Goal: Book appointment/travel/reservation

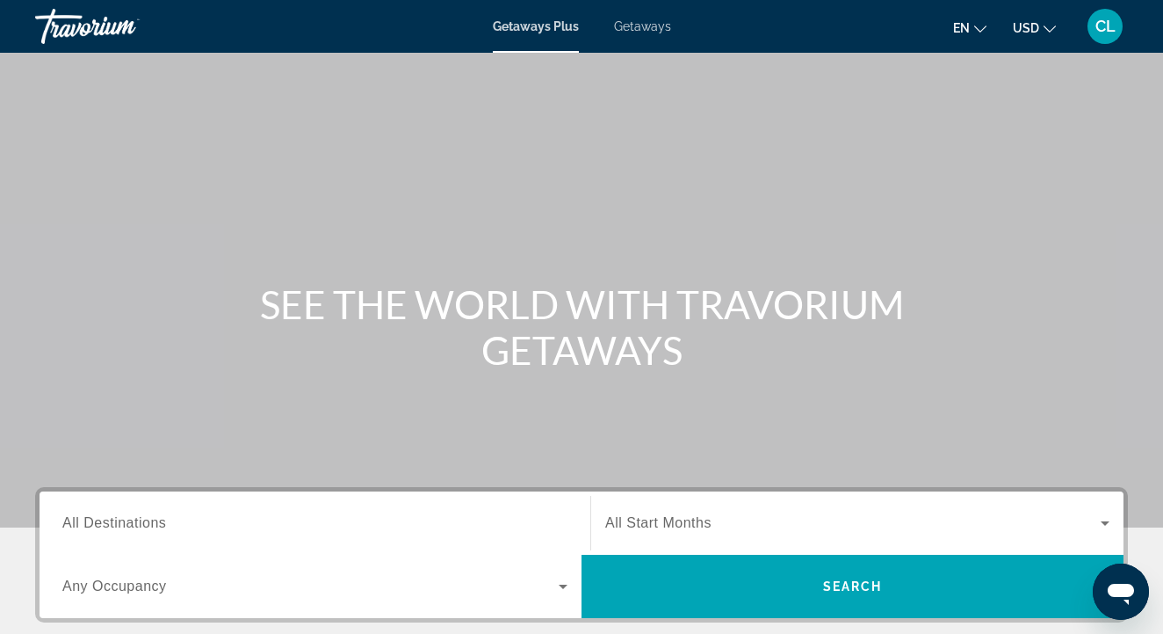
click at [625, 30] on span "Getaways" at bounding box center [642, 26] width 57 height 14
click at [740, 525] on span "Search widget" at bounding box center [853, 522] width 496 height 21
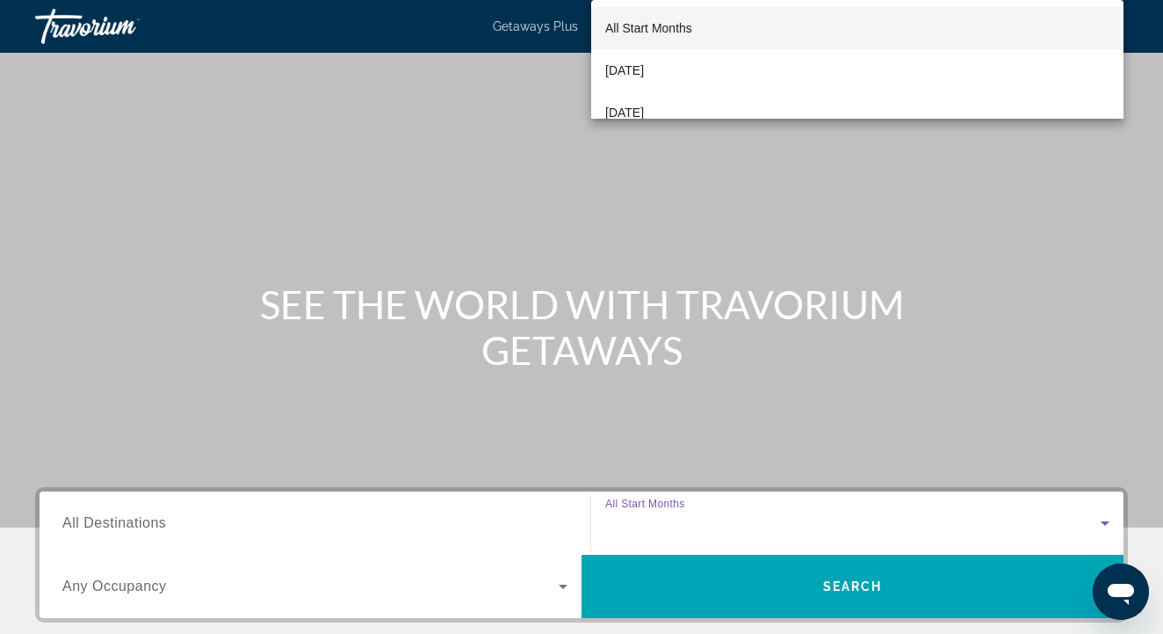
scroll to position [380, 0]
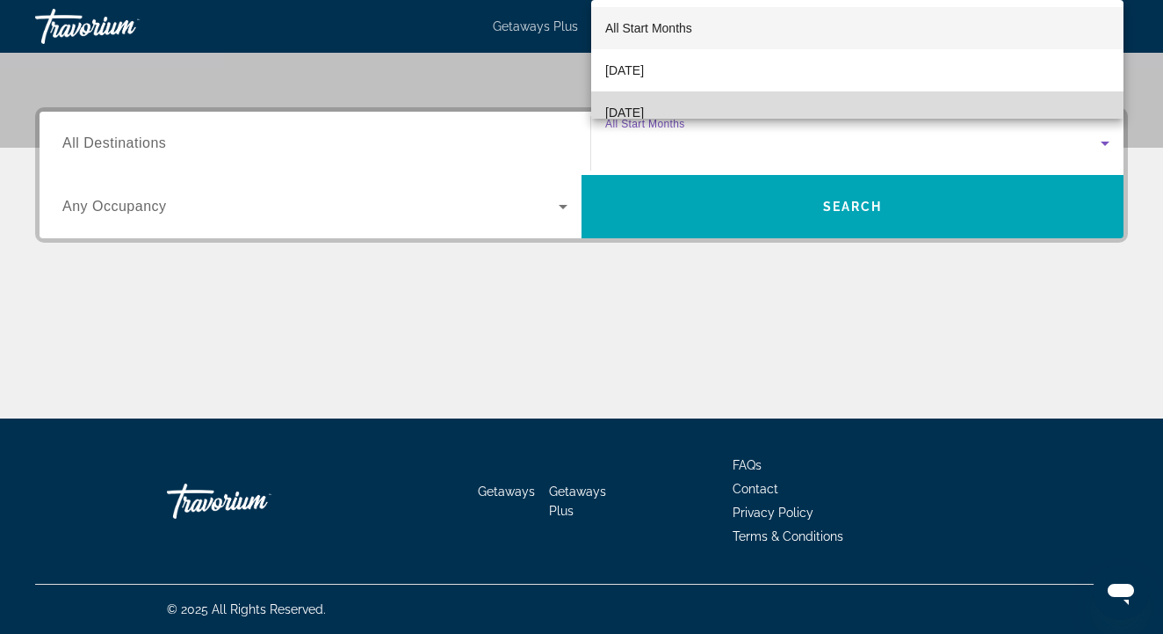
click at [644, 108] on span "[DATE]" at bounding box center [624, 112] width 39 height 21
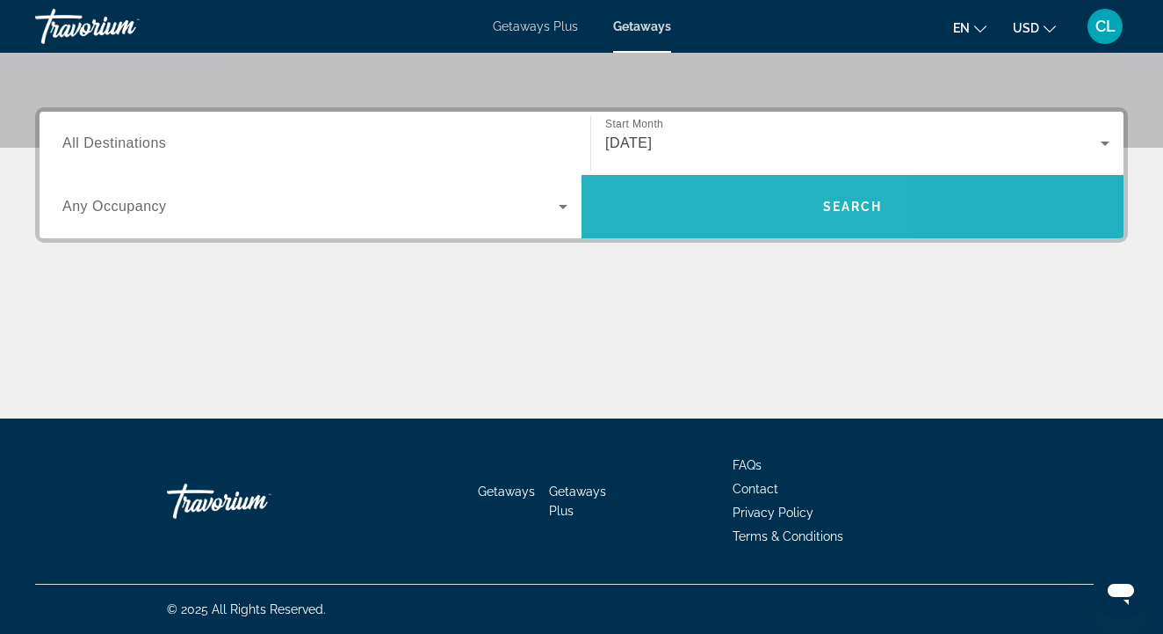
click at [684, 216] on span "Search widget" at bounding box center [853, 206] width 542 height 42
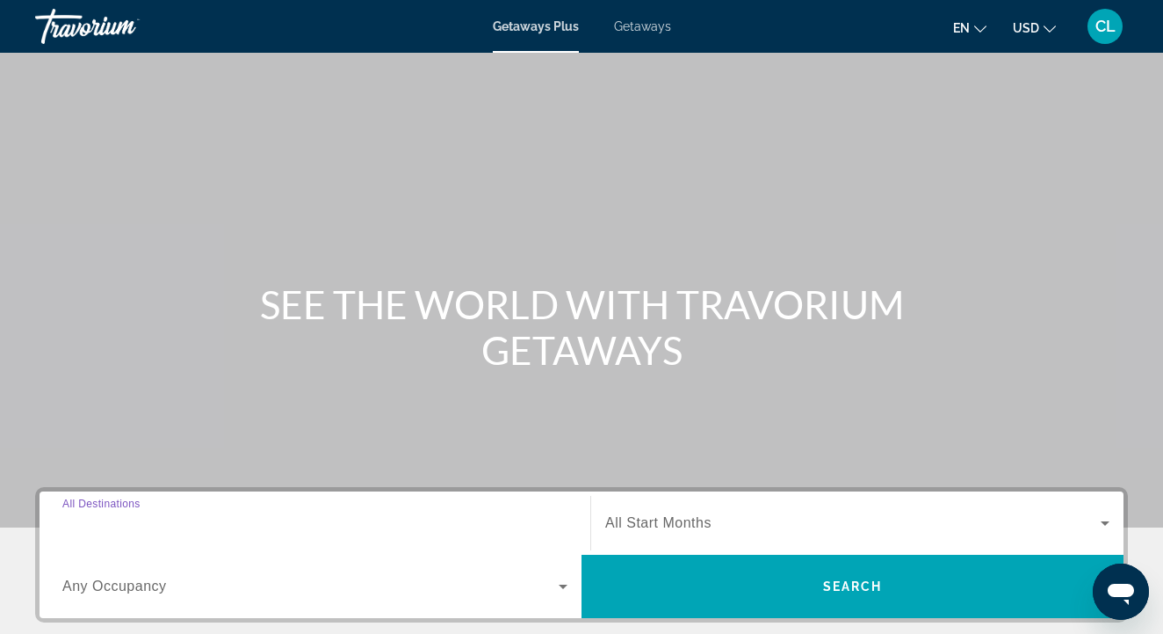
click at [241, 525] on input "Destination All Destinations" at bounding box center [314, 523] width 505 height 21
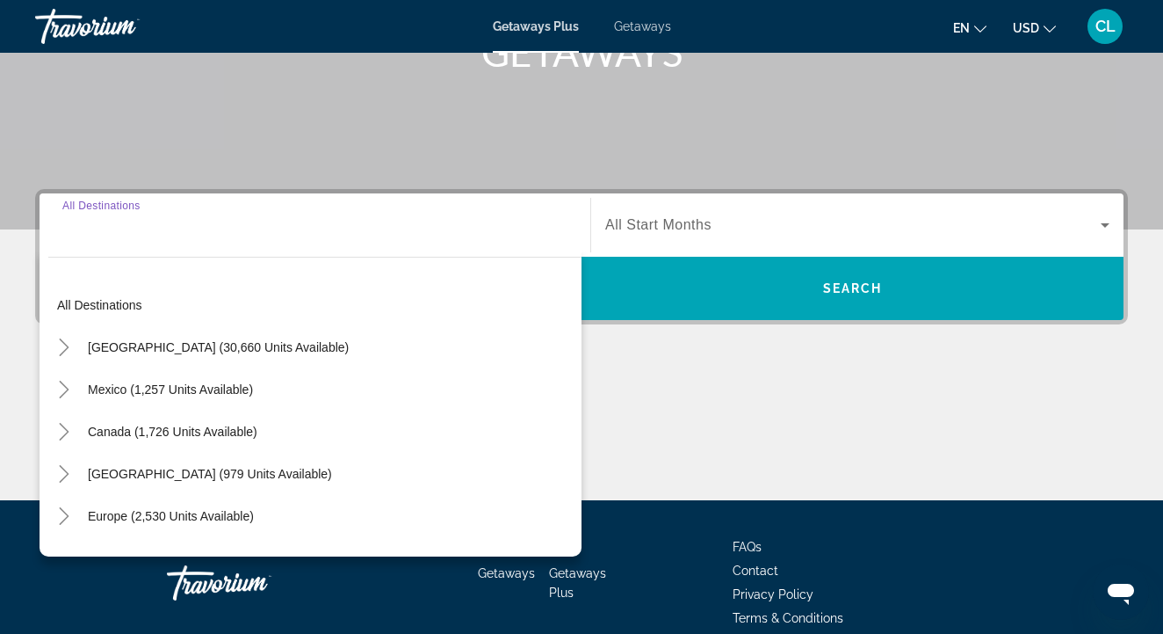
scroll to position [380, 0]
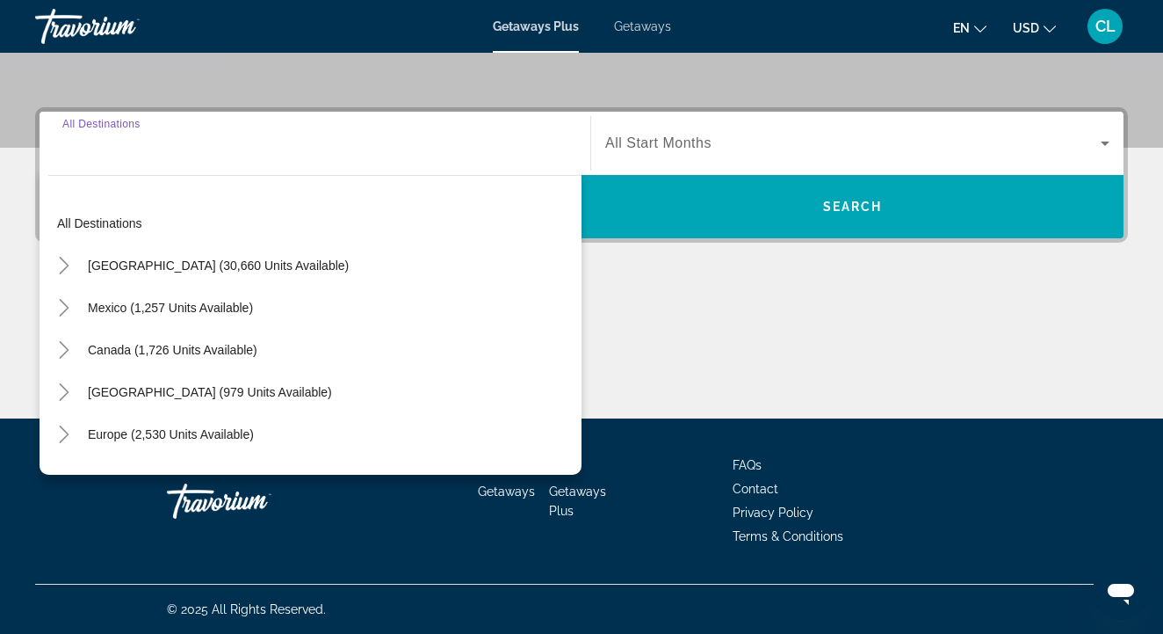
click at [656, 140] on span "All Start Months" at bounding box center [658, 142] width 106 height 15
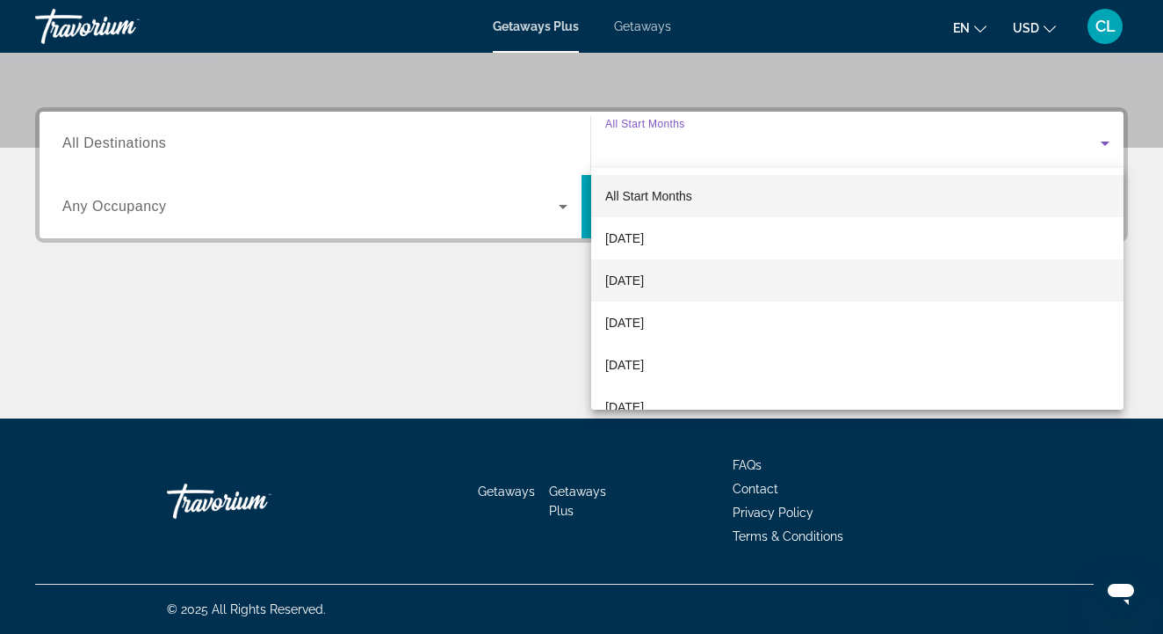
click at [638, 282] on span "[DATE]" at bounding box center [624, 280] width 39 height 21
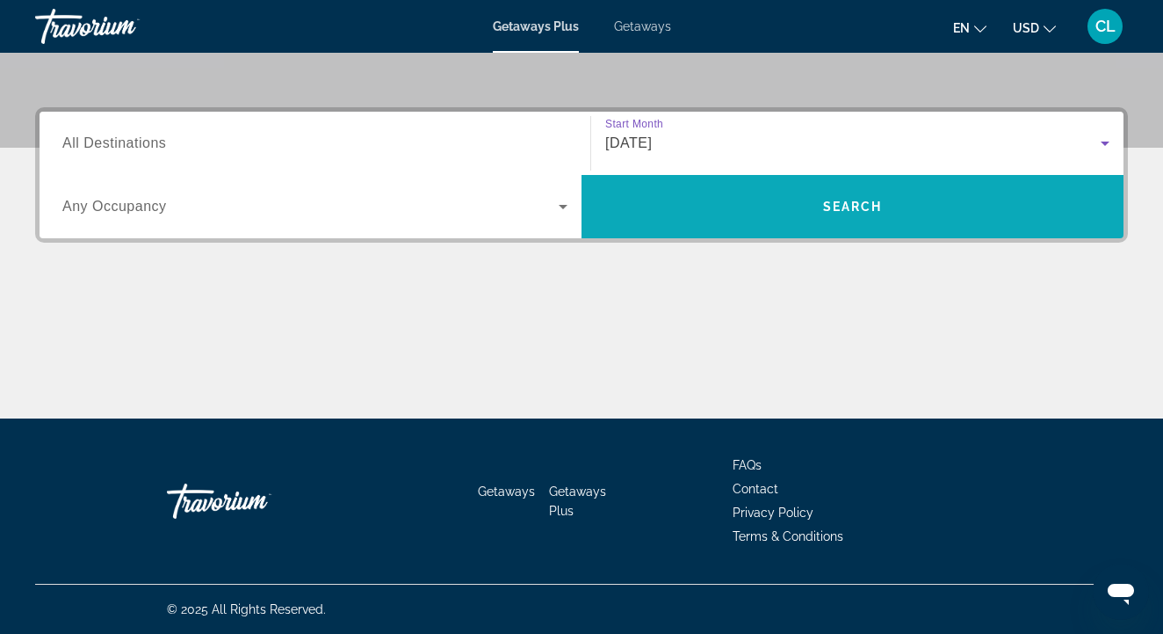
click at [769, 203] on span "Search widget" at bounding box center [853, 206] width 542 height 42
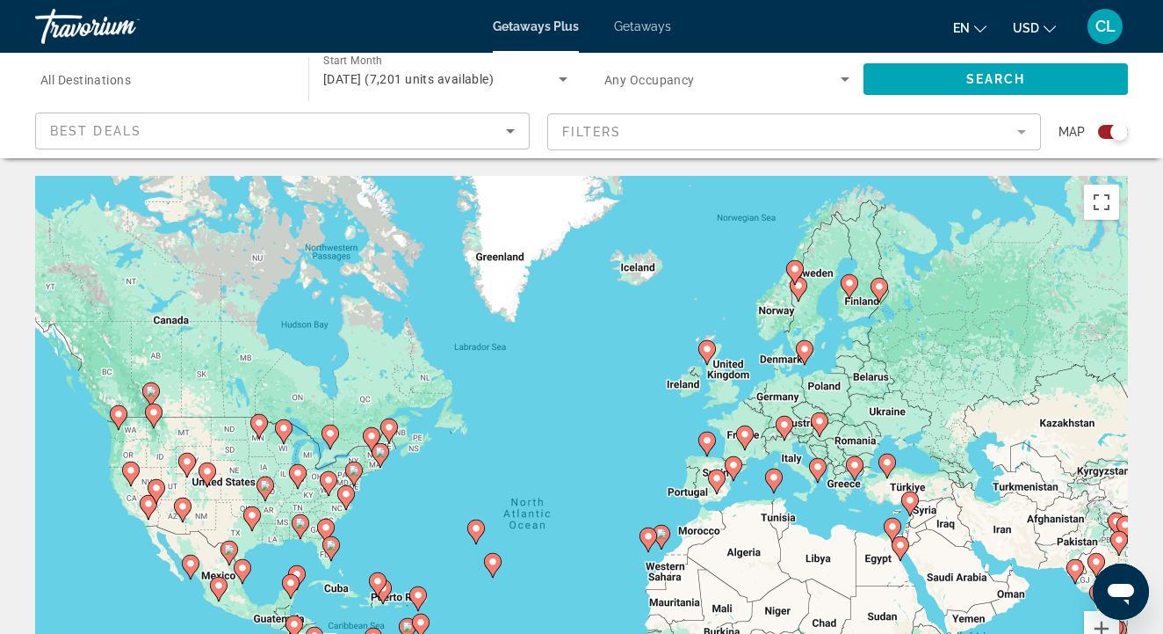
drag, startPoint x: 982, startPoint y: 326, endPoint x: 981, endPoint y: 443, distance: 116.9
click at [981, 443] on div "To activate drag with keyboard, press Alt + Enter. Once in keyboard drag state,…" at bounding box center [581, 439] width 1093 height 527
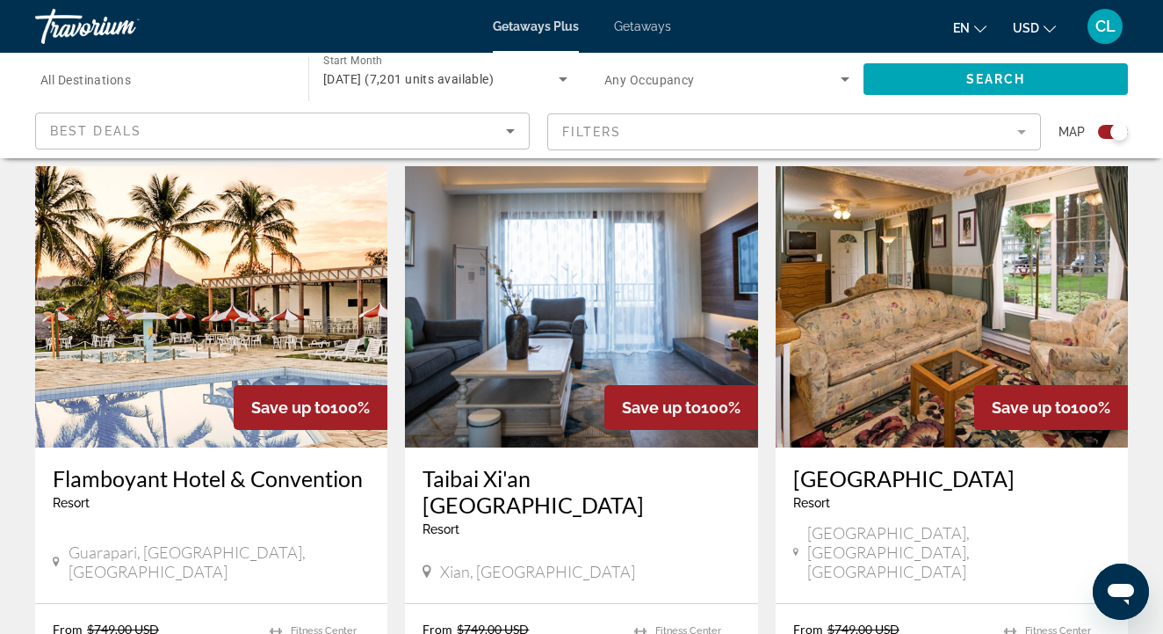
scroll to position [1211, 0]
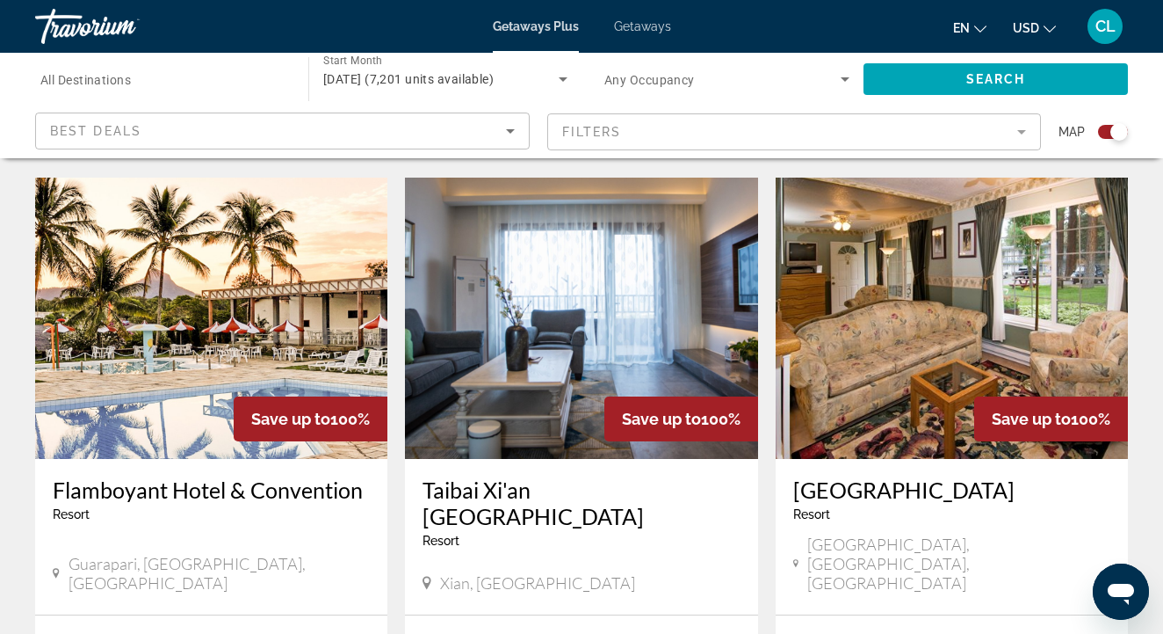
click at [899, 476] on h3 "[GEOGRAPHIC_DATA]" at bounding box center [951, 489] width 317 height 26
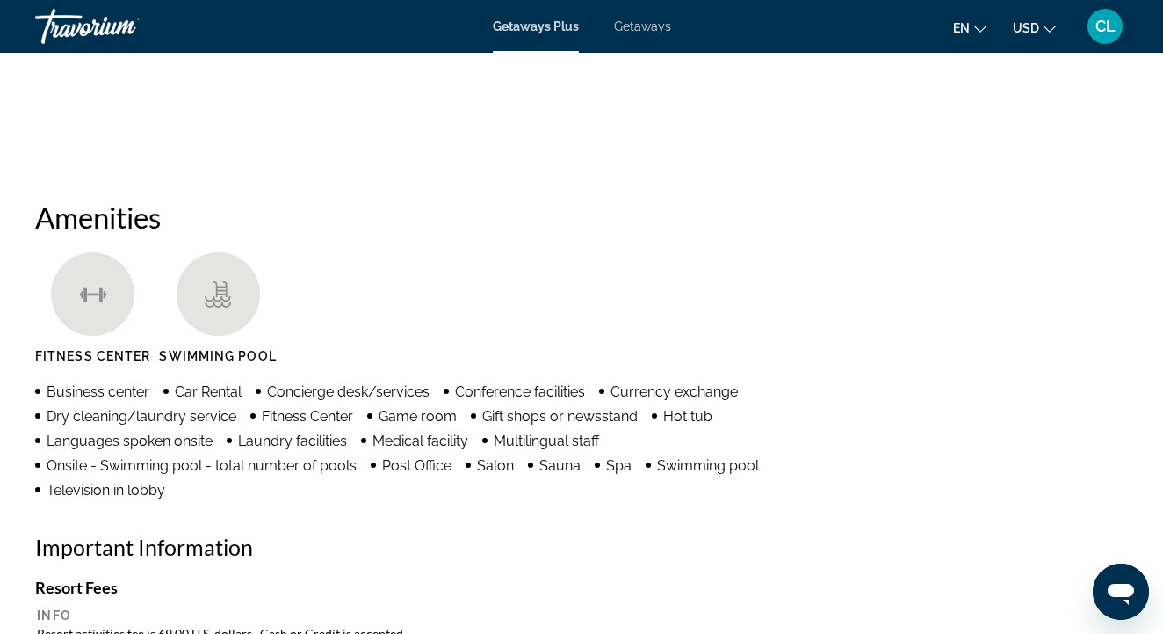
scroll to position [1291, 0]
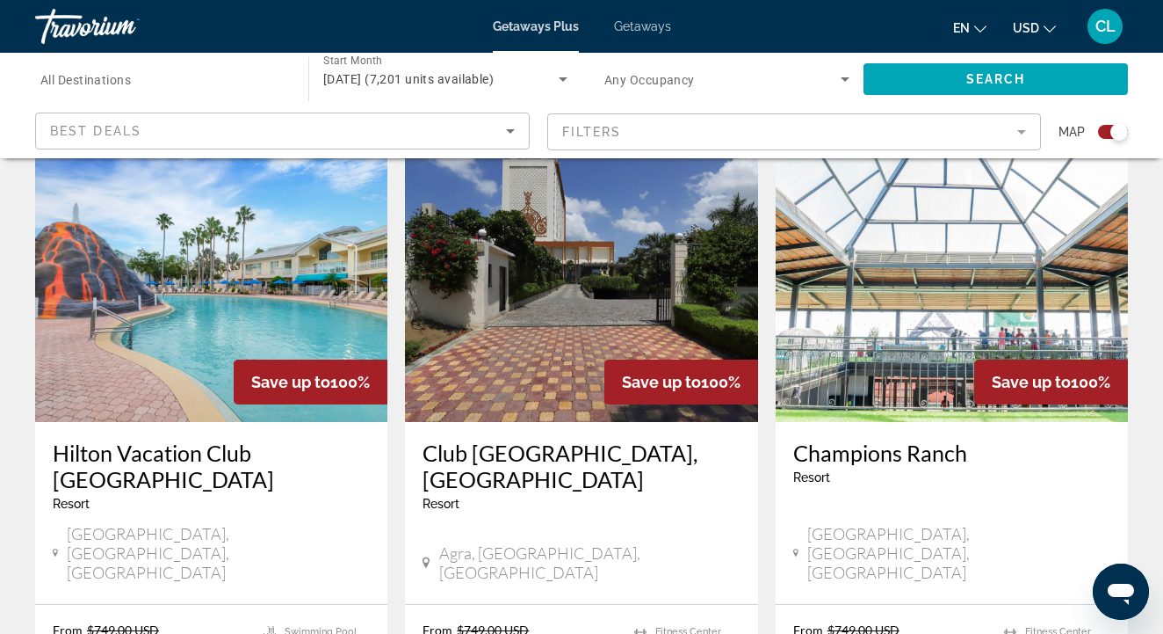
scroll to position [1880, 0]
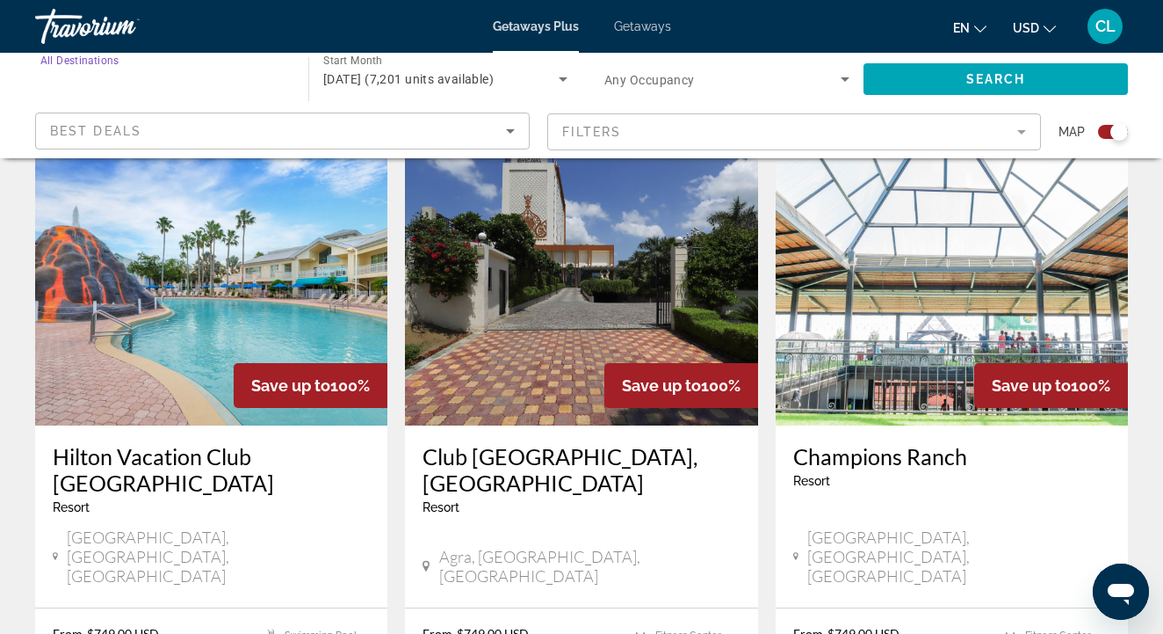
click at [178, 88] on input "Destination All Destinations" at bounding box center [162, 79] width 245 height 21
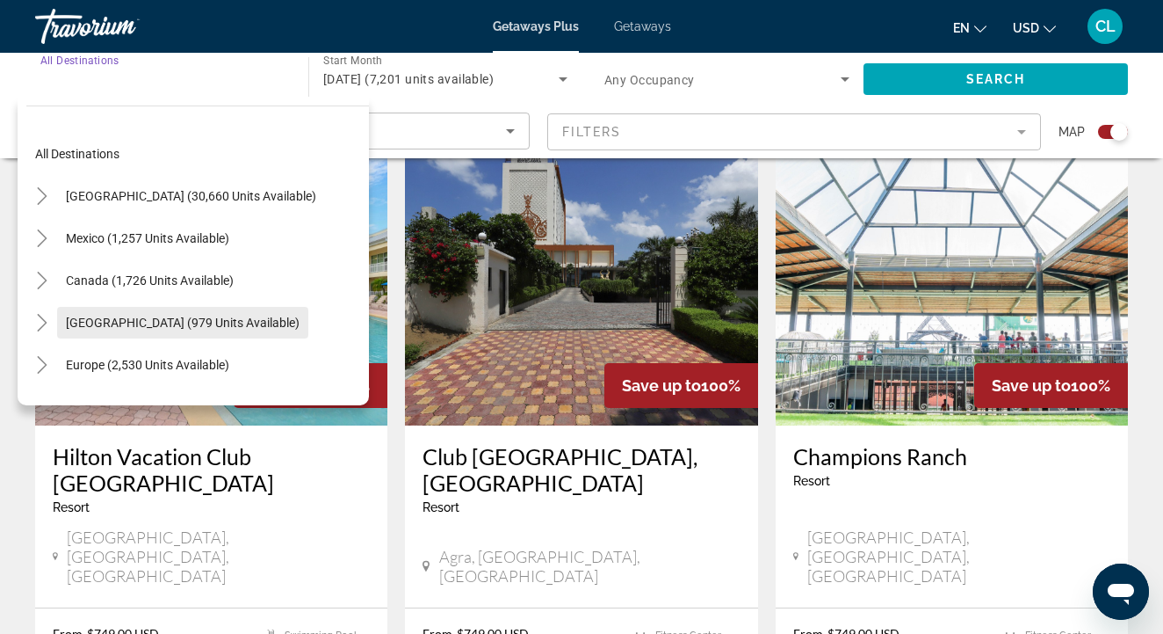
click at [180, 320] on span "[GEOGRAPHIC_DATA] (979 units available)" at bounding box center [183, 322] width 234 height 14
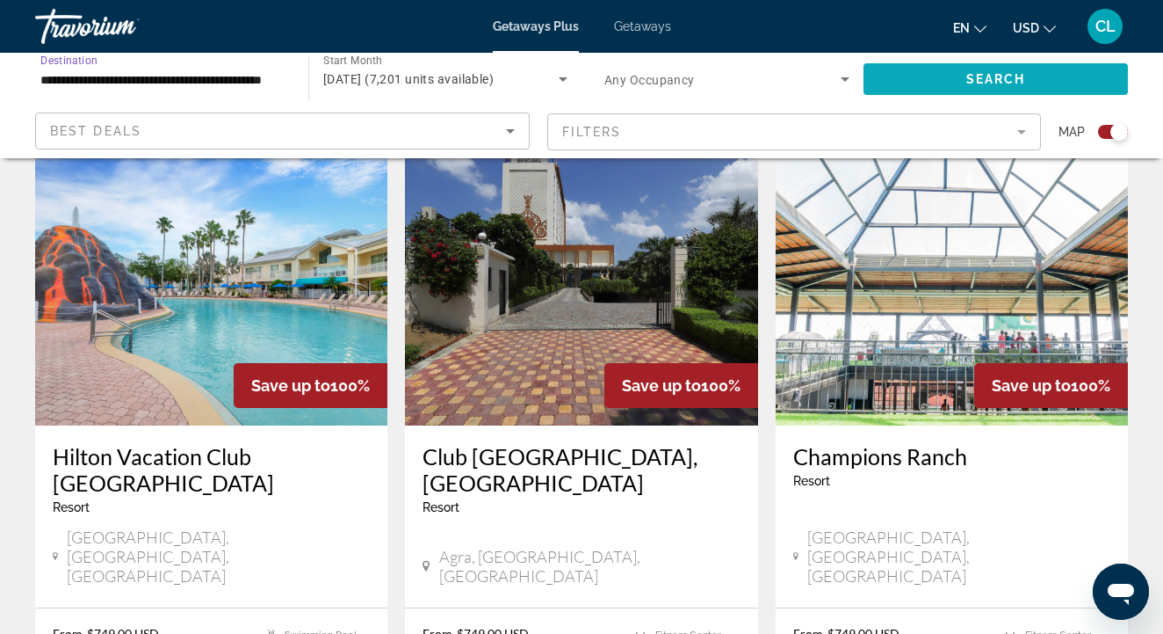
click at [985, 76] on span "Search" at bounding box center [997, 79] width 60 height 14
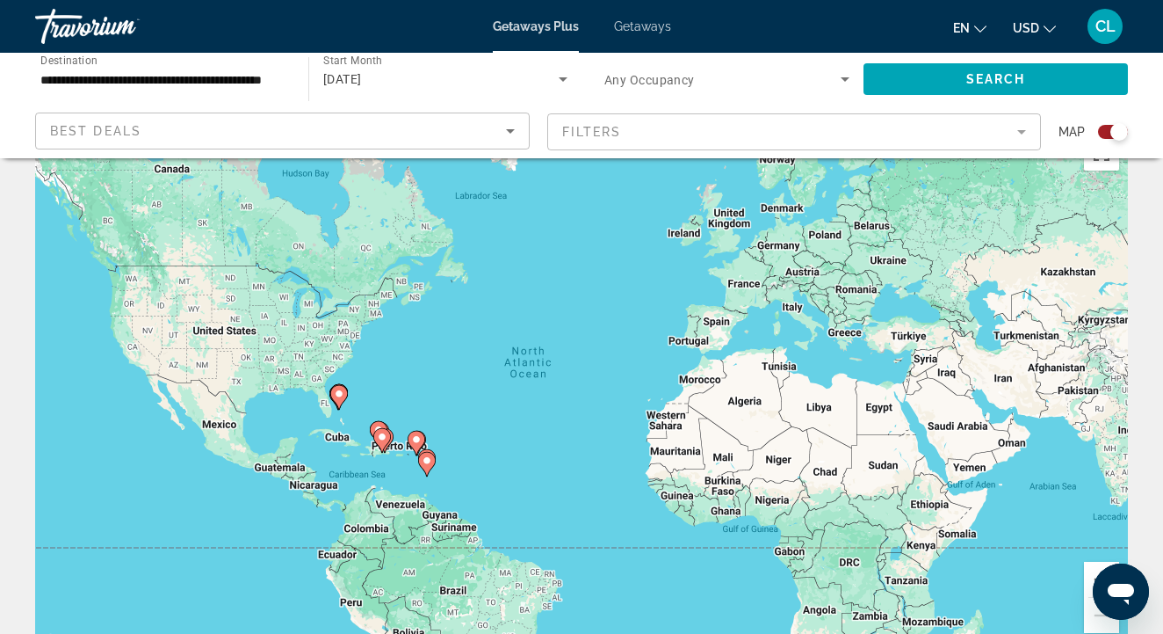
scroll to position [53, 0]
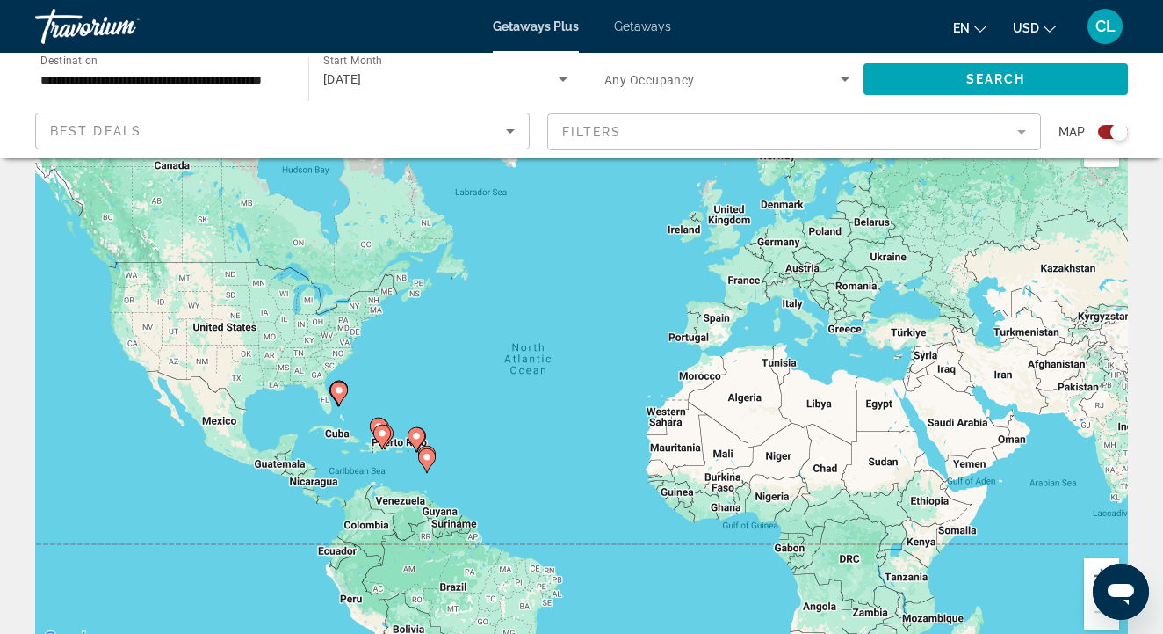
click at [341, 388] on image "Main content" at bounding box center [339, 390] width 11 height 11
type input "**********"
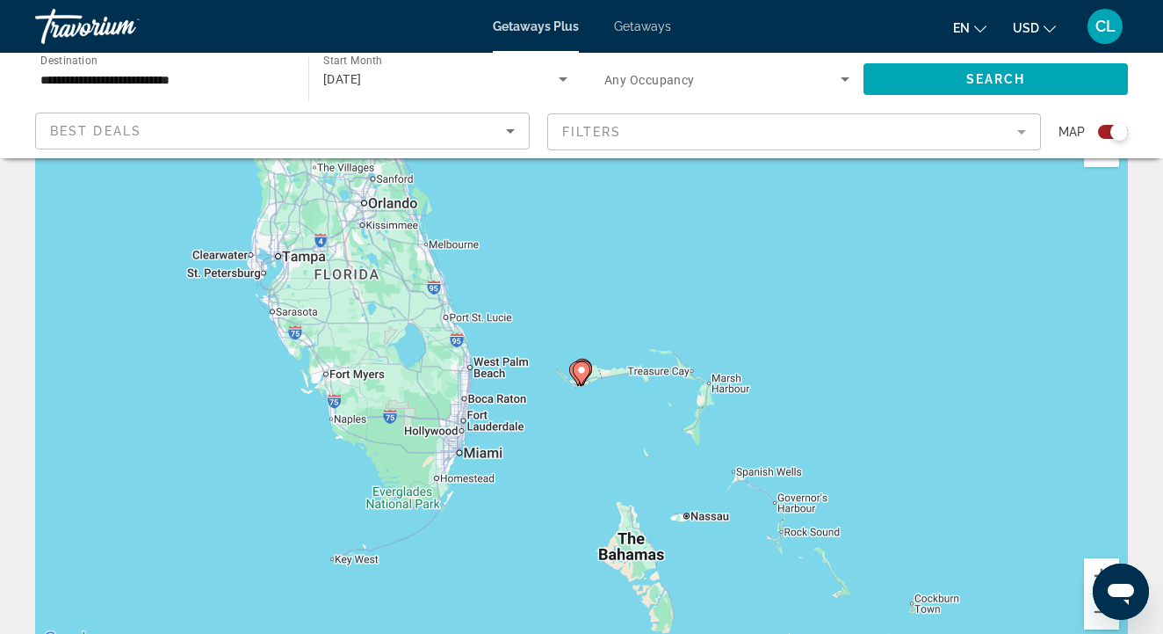
click at [586, 373] on image "Main content" at bounding box center [581, 370] width 11 height 11
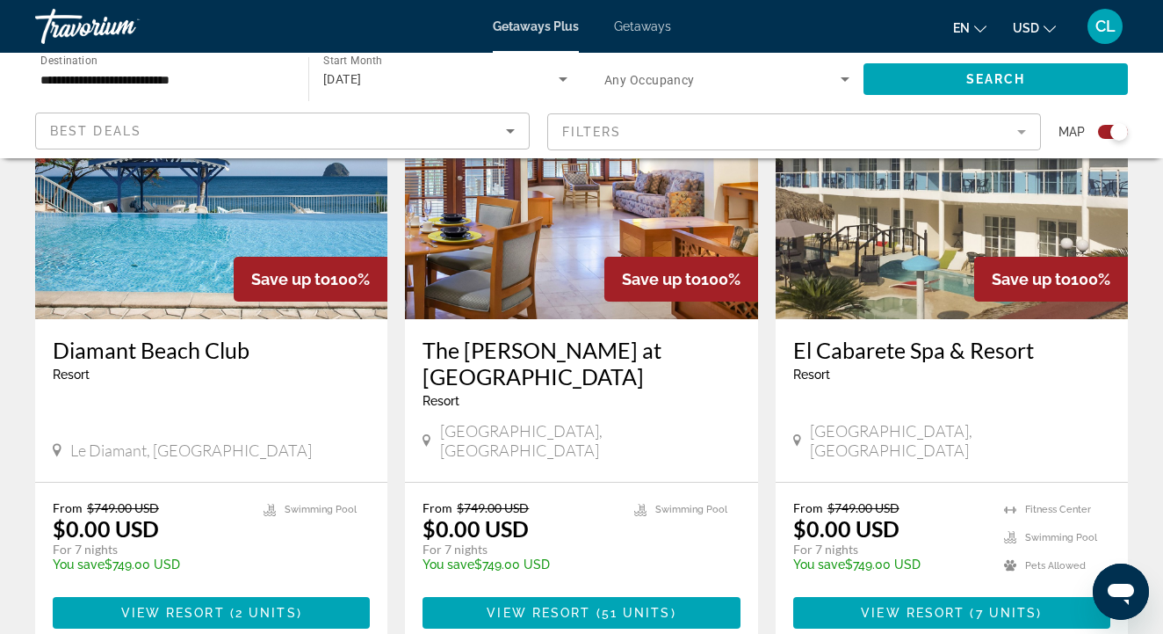
scroll to position [771, 0]
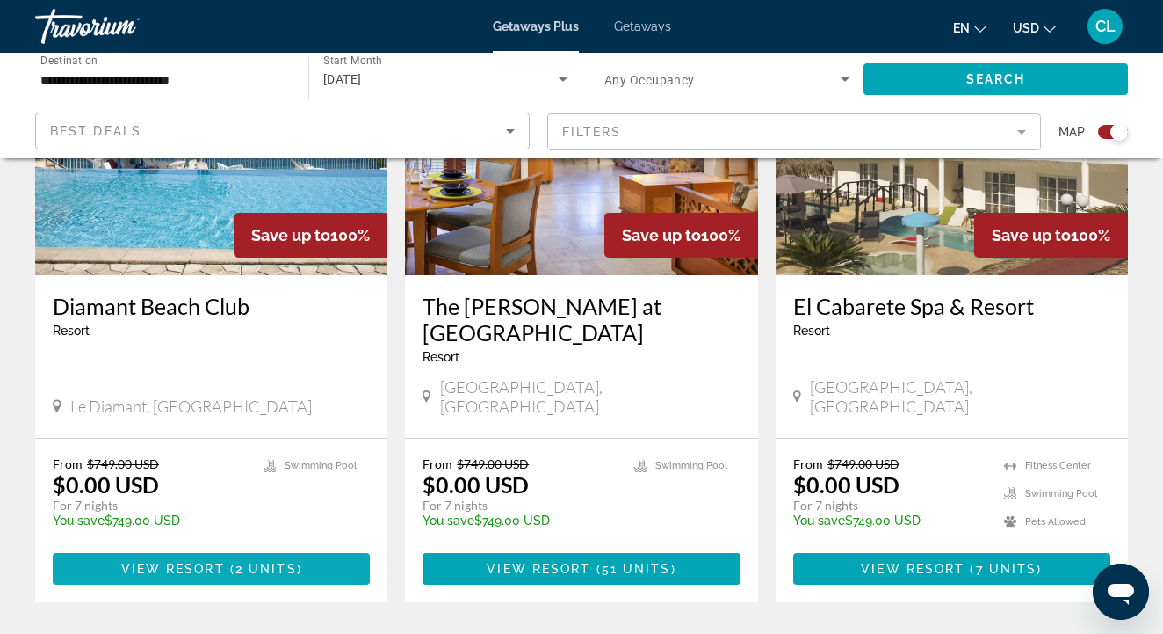
click at [169, 562] on span "View Resort" at bounding box center [173, 569] width 104 height 14
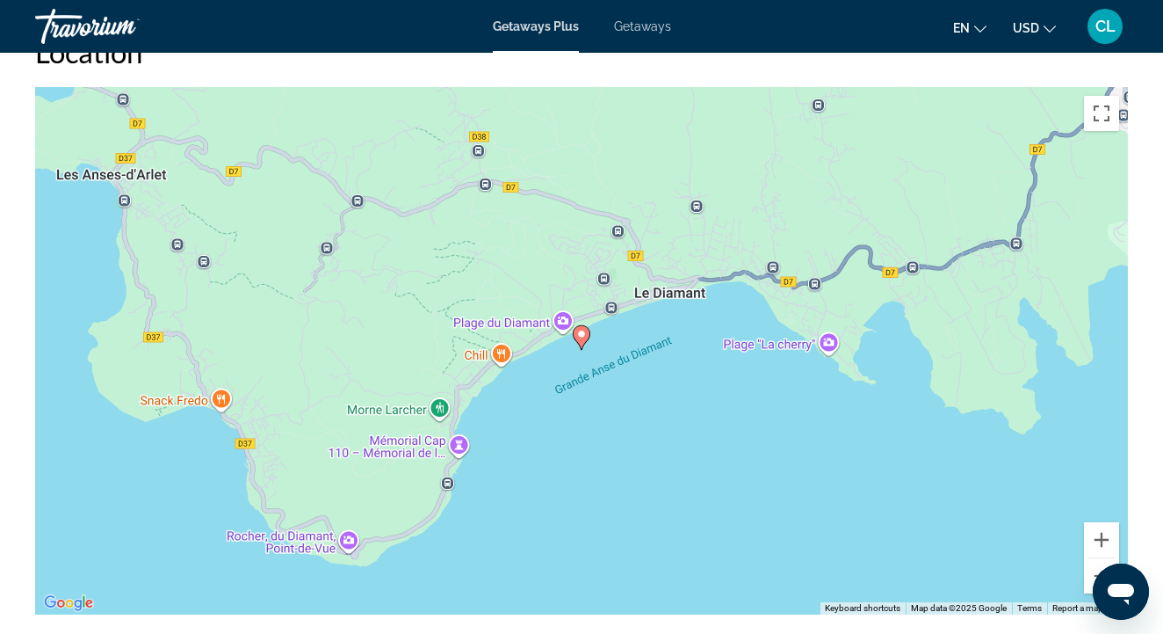
scroll to position [2514, 0]
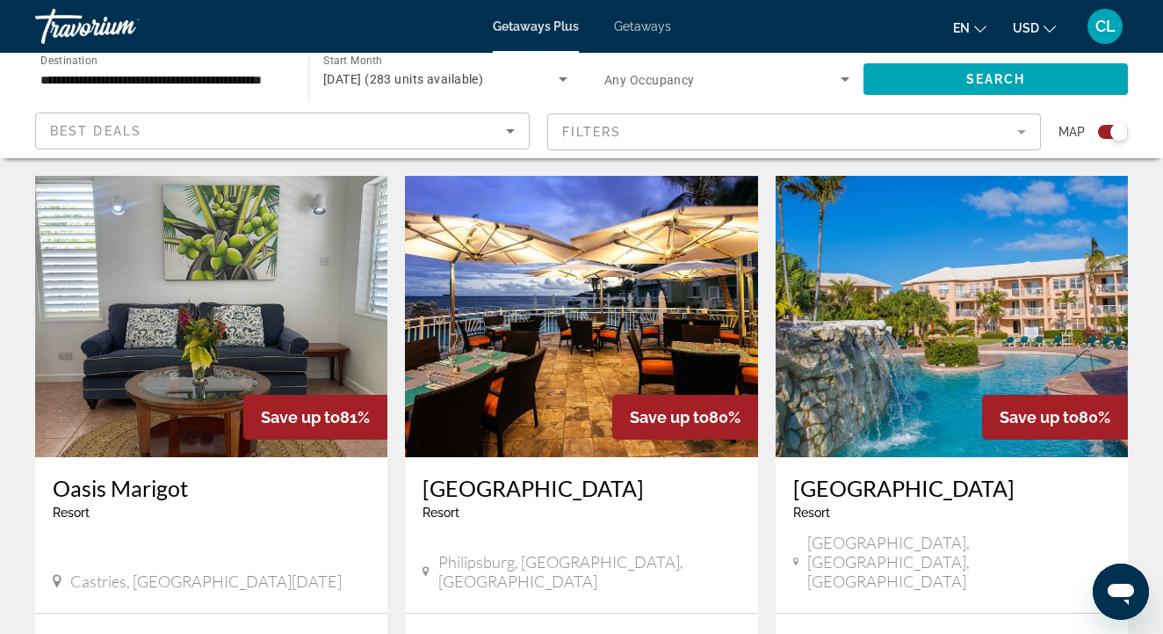
scroll to position [2515, 0]
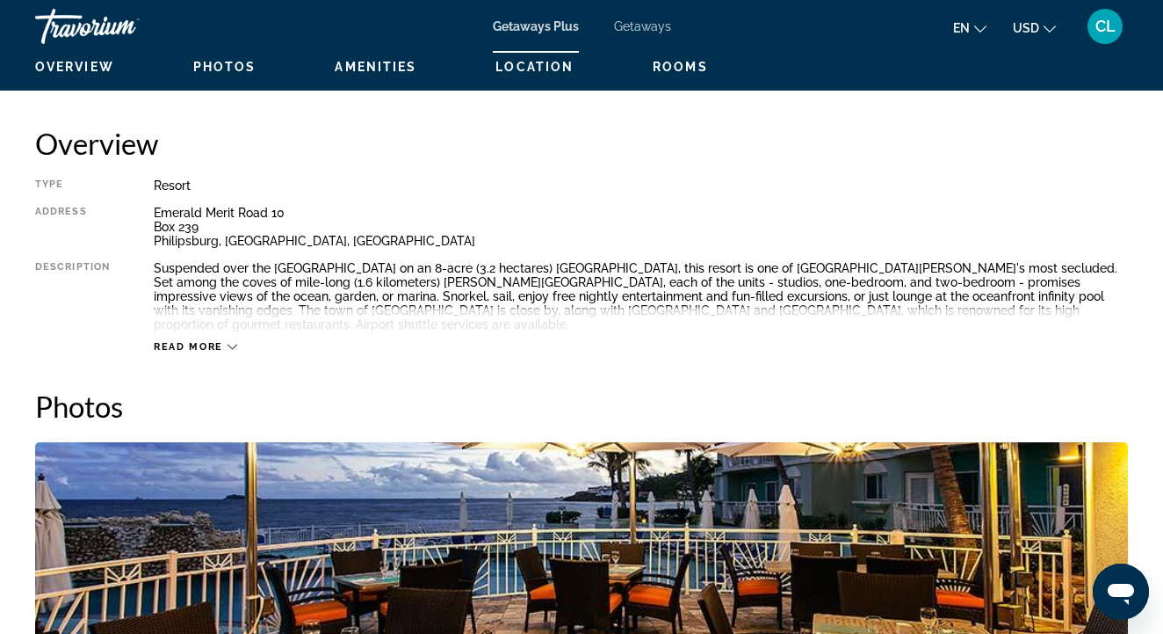
scroll to position [848, 0]
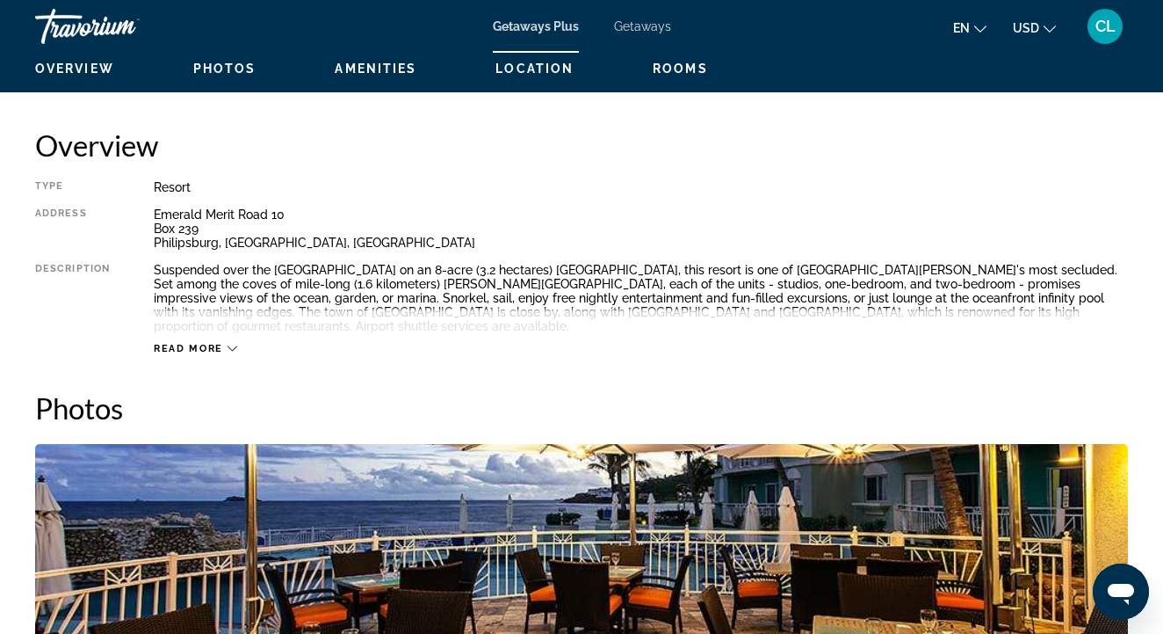
click at [182, 343] on span "Read more" at bounding box center [188, 348] width 69 height 11
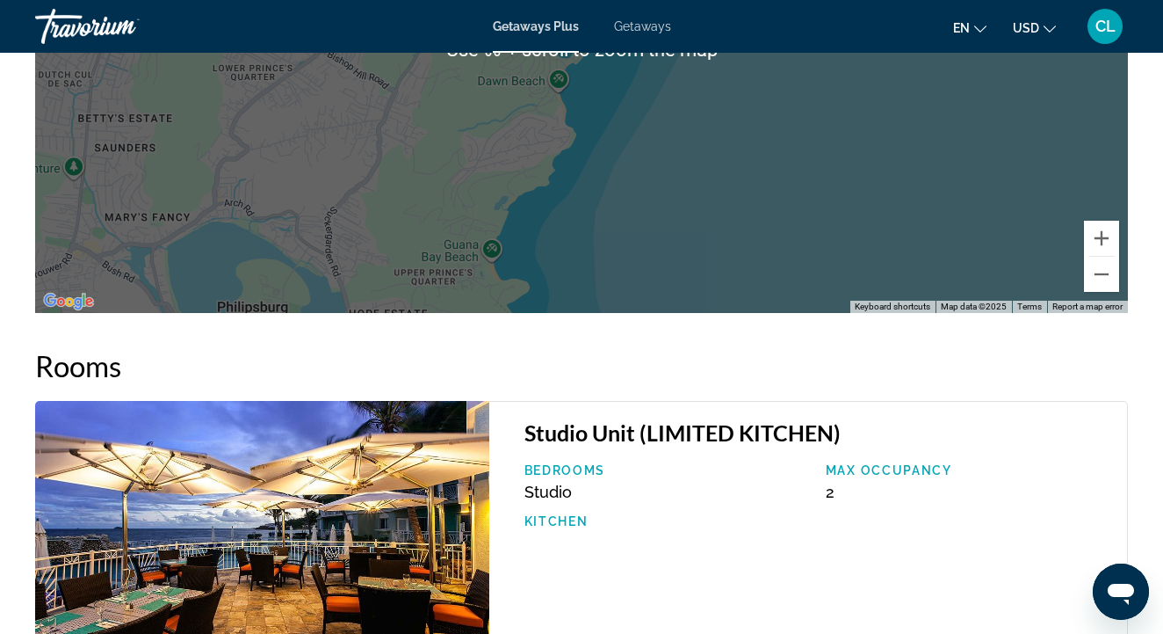
scroll to position [2728, 0]
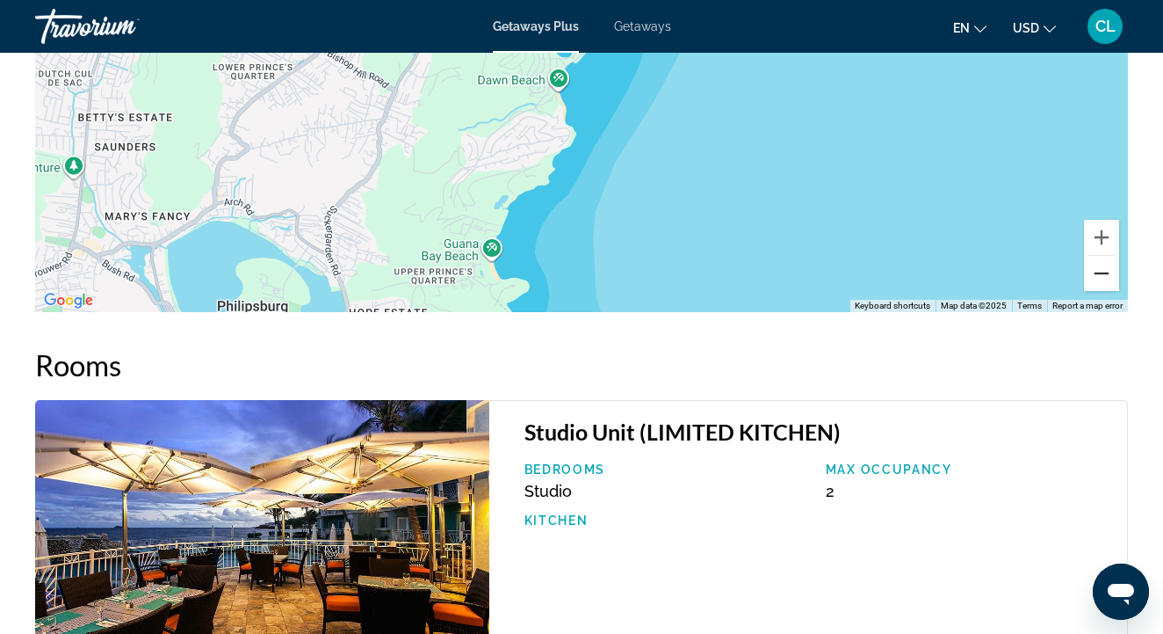
click at [1100, 259] on button "Zoom out" at bounding box center [1101, 273] width 35 height 35
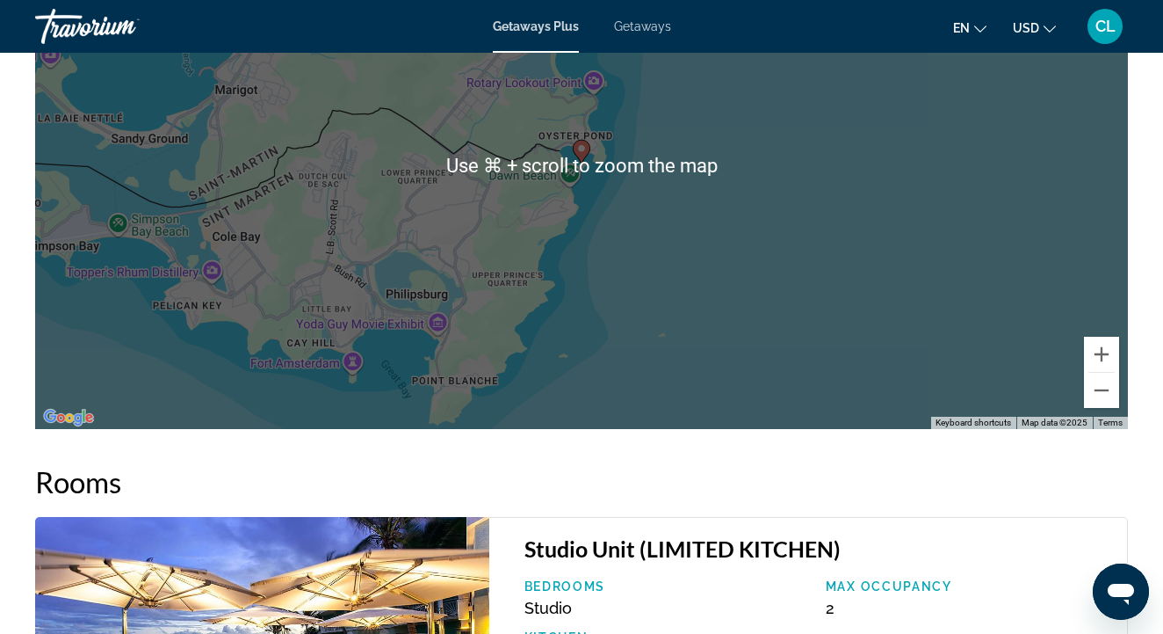
scroll to position [2561, 0]
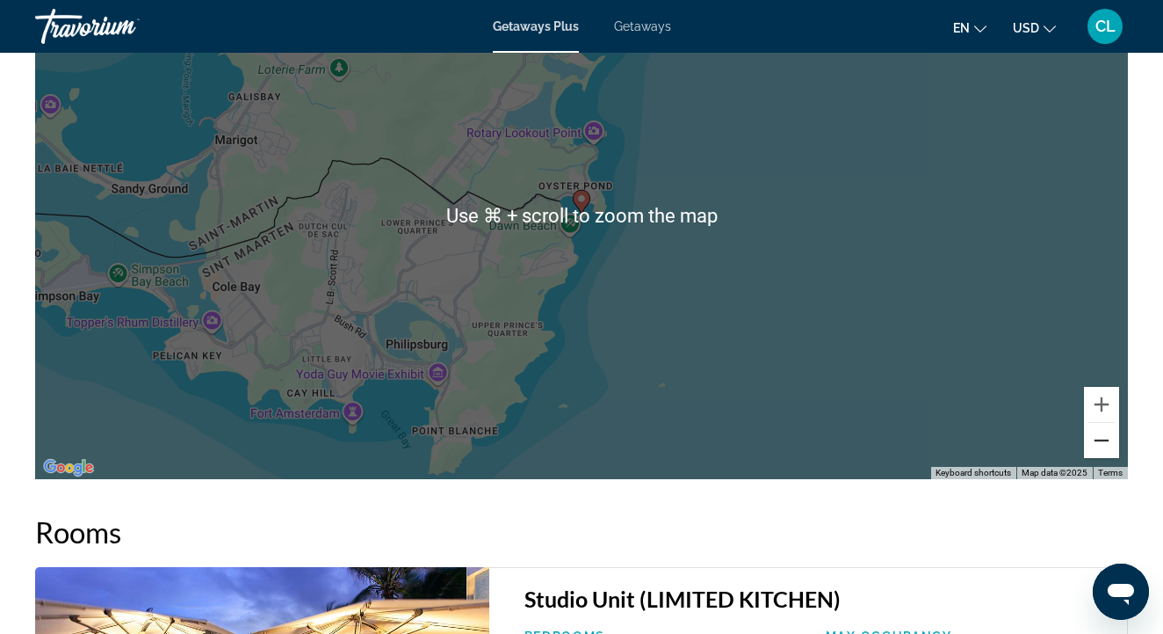
click at [1101, 423] on button "Zoom out" at bounding box center [1101, 440] width 35 height 35
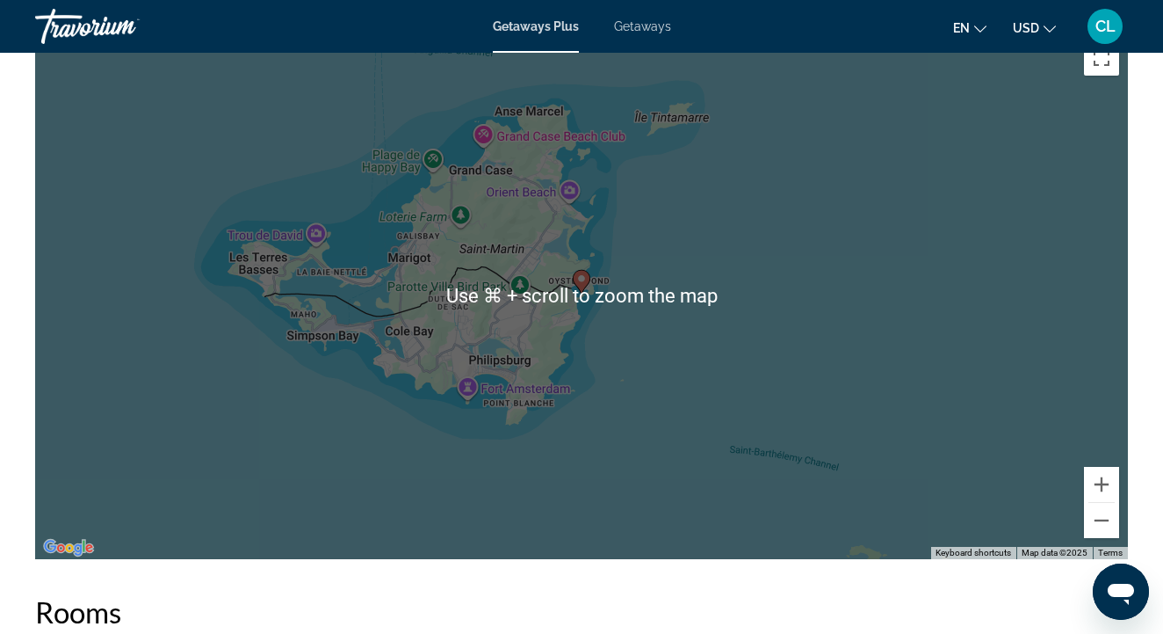
scroll to position [2481, 0]
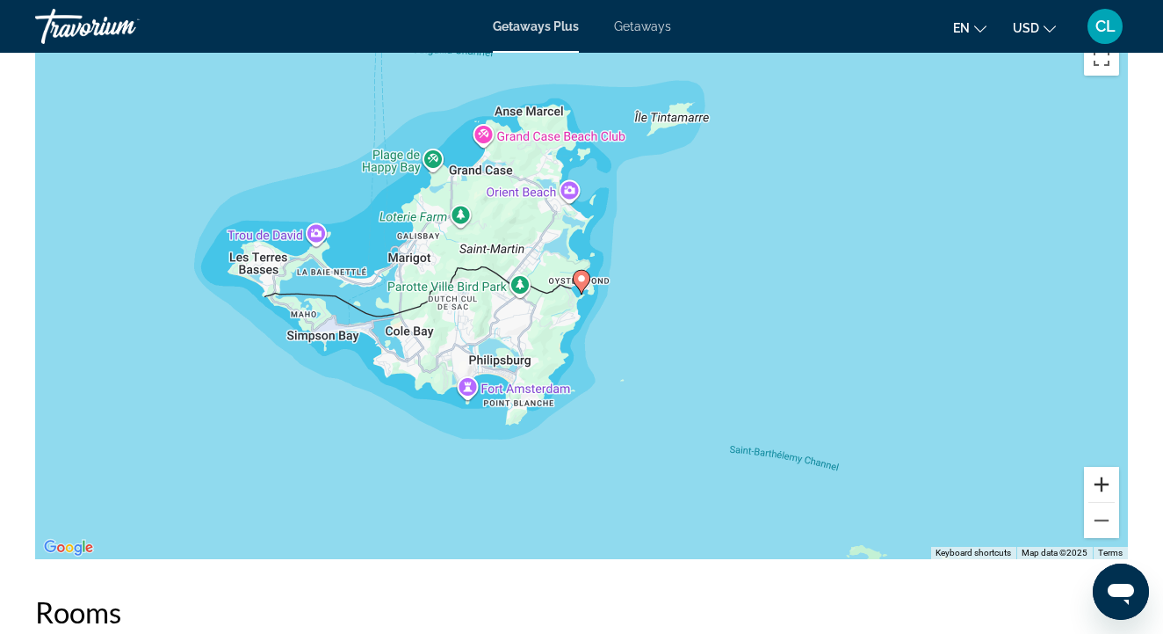
click at [1099, 473] on button "Zoom in" at bounding box center [1101, 484] width 35 height 35
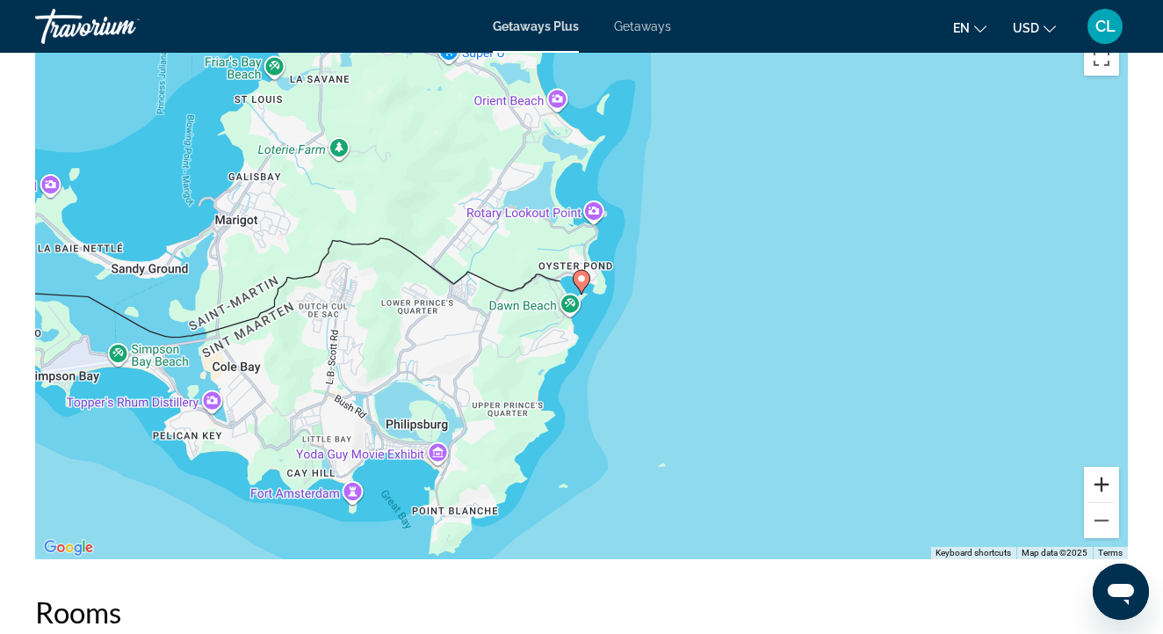
click at [1101, 469] on button "Zoom in" at bounding box center [1101, 484] width 35 height 35
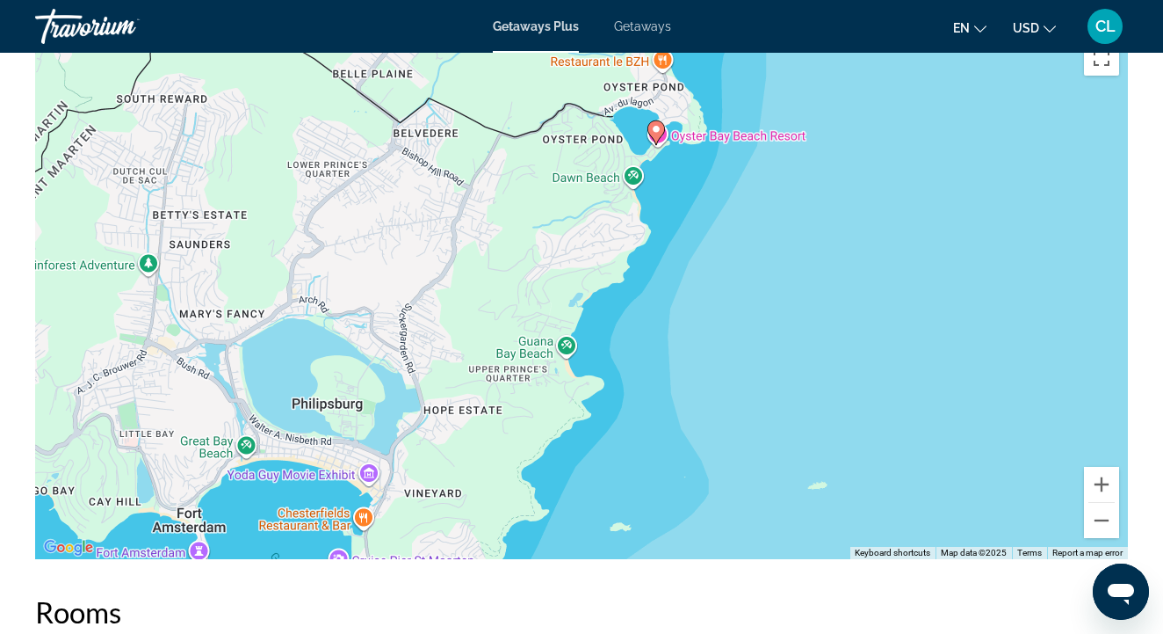
drag, startPoint x: 649, startPoint y: 424, endPoint x: 728, endPoint y: 268, distance: 175.3
click at [728, 268] on div "To activate drag with keyboard, press Alt + Enter. Once in keyboard drag state,…" at bounding box center [581, 295] width 1093 height 527
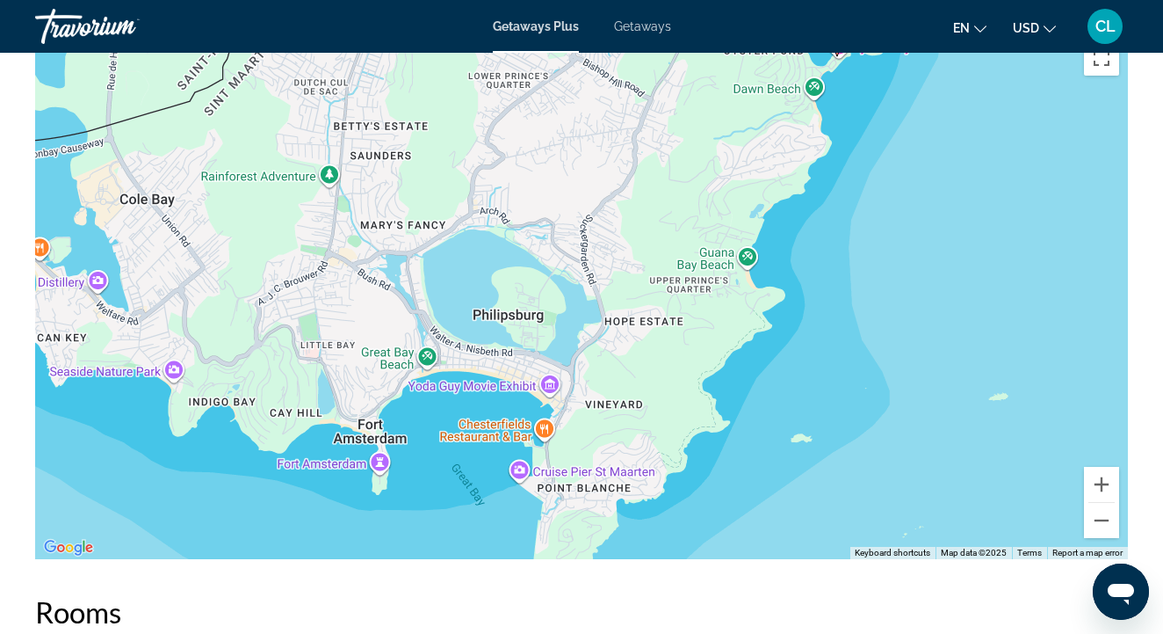
drag, startPoint x: 397, startPoint y: 321, endPoint x: 576, endPoint y: 238, distance: 197.4
click at [576, 238] on div "To activate drag with keyboard, press Alt + Enter. Once in keyboard drag state,…" at bounding box center [581, 295] width 1093 height 527
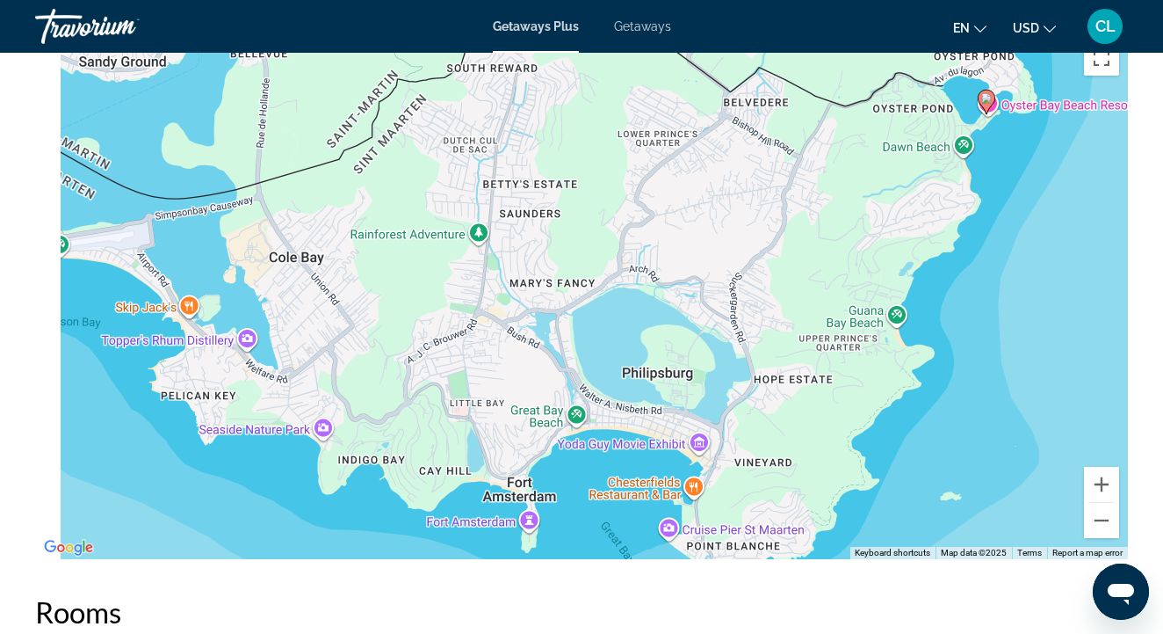
drag, startPoint x: 396, startPoint y: 303, endPoint x: 579, endPoint y: 372, distance: 195.2
click at [579, 372] on div "To activate drag with keyboard, press Alt + Enter. Once in keyboard drag state,…" at bounding box center [581, 295] width 1093 height 527
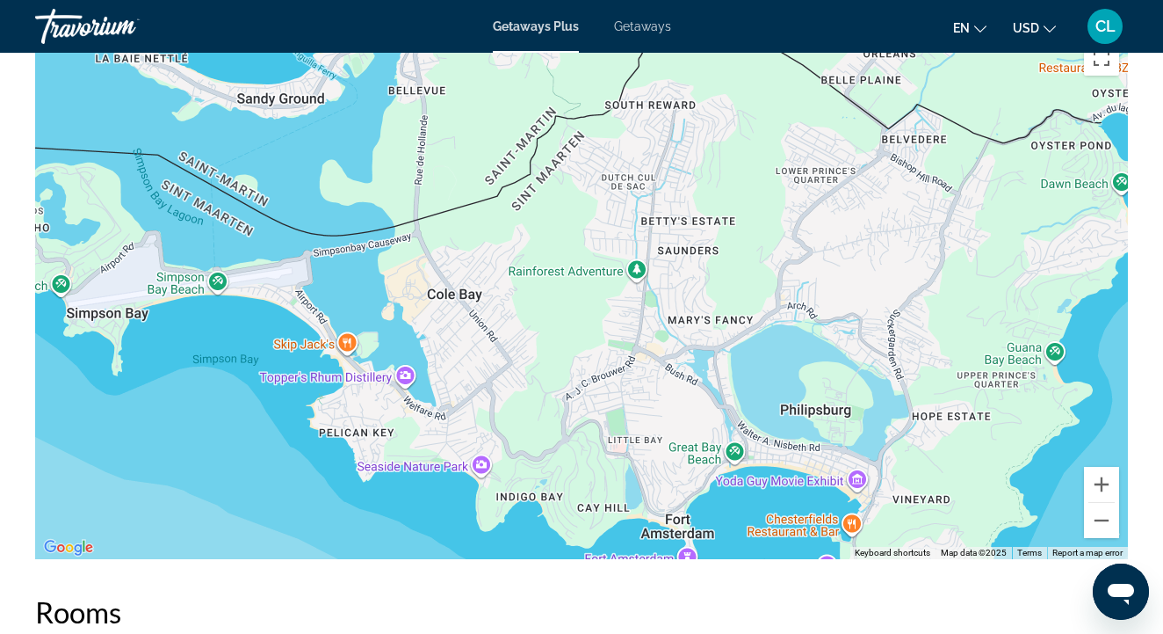
drag, startPoint x: 460, startPoint y: 347, endPoint x: 591, endPoint y: 373, distance: 132.7
click at [591, 374] on div "To activate drag with keyboard, press Alt + Enter. Once in keyboard drag state,…" at bounding box center [581, 295] width 1093 height 527
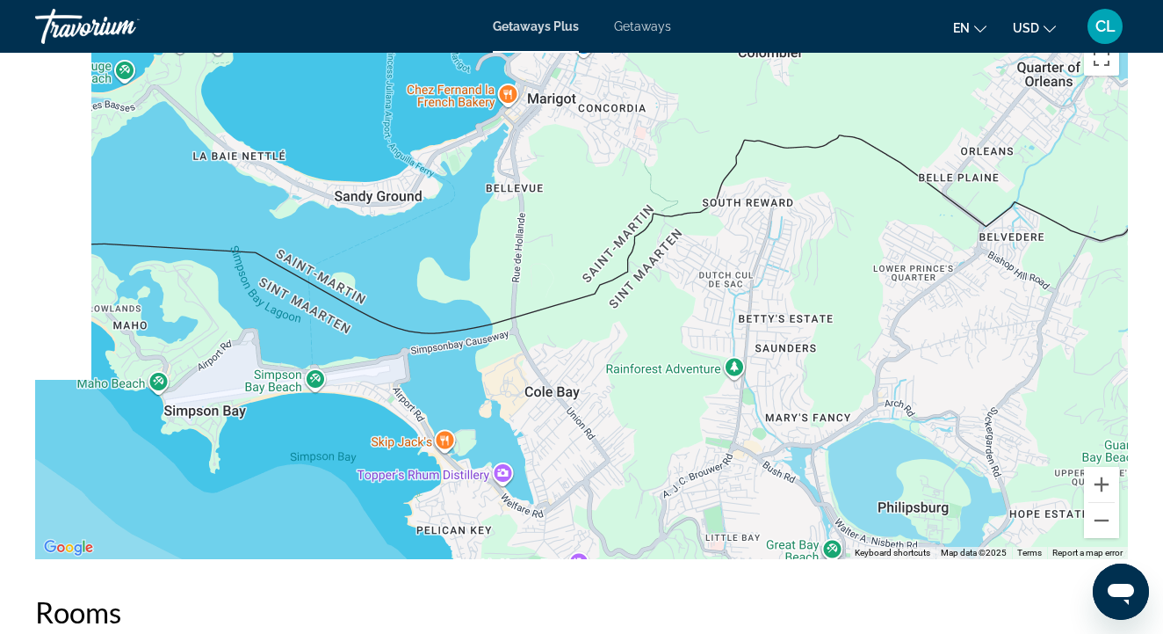
drag, startPoint x: 301, startPoint y: 317, endPoint x: 394, endPoint y: 443, distance: 156.4
click at [394, 443] on div "To activate drag with keyboard, press Alt + Enter. Once in keyboard drag state,…" at bounding box center [581, 295] width 1093 height 527
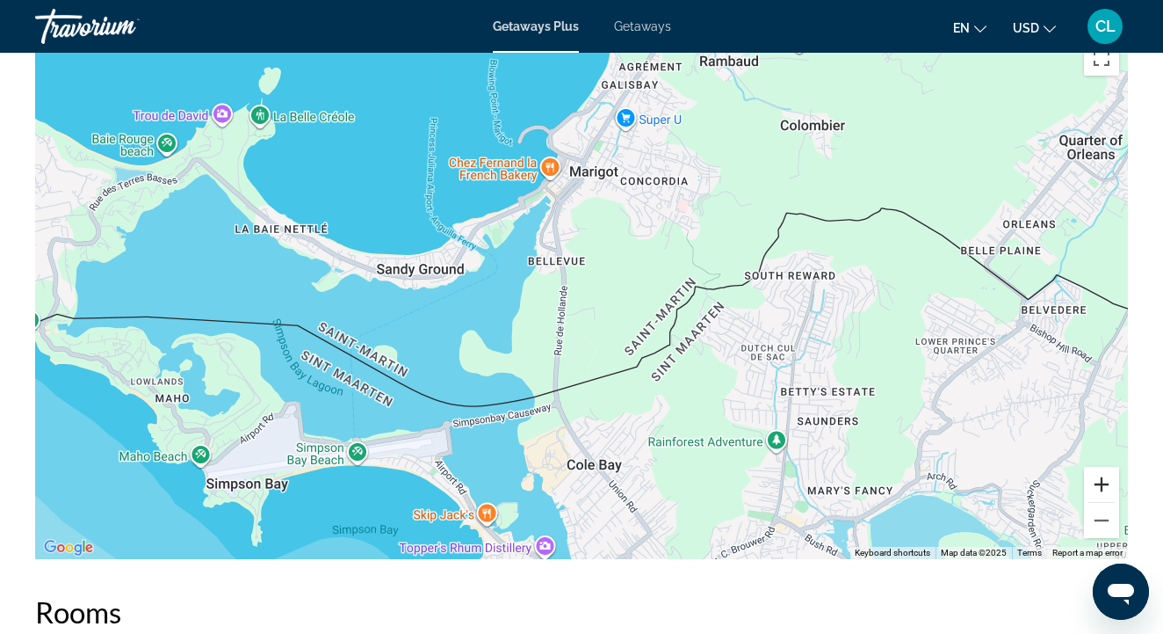
click at [1105, 474] on button "Zoom in" at bounding box center [1101, 484] width 35 height 35
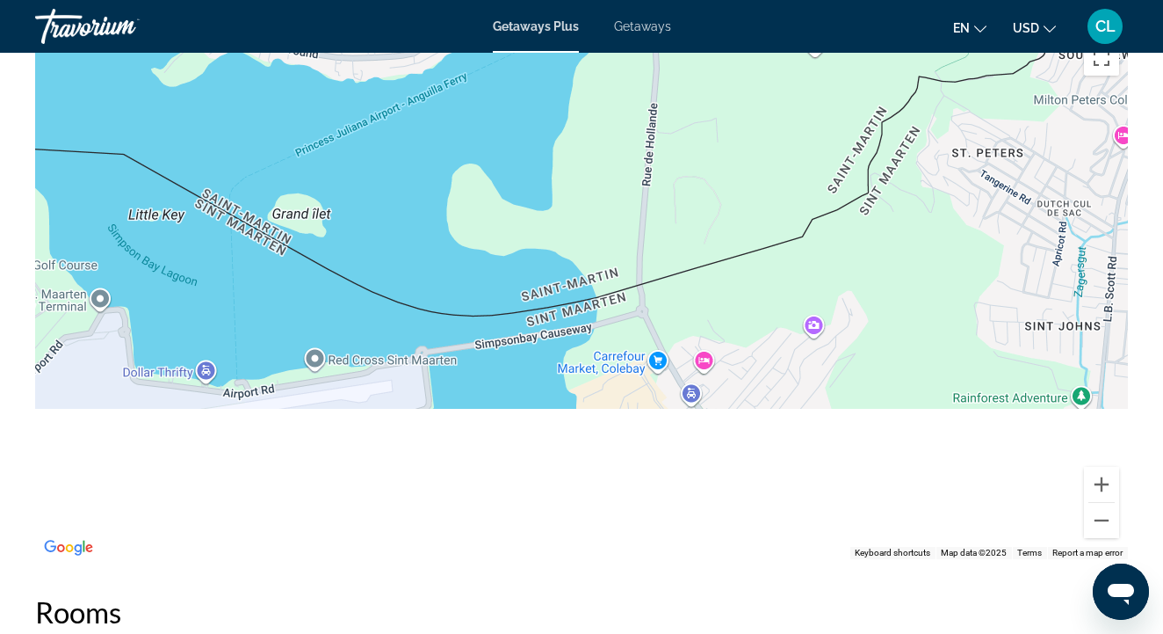
drag, startPoint x: 757, startPoint y: 413, endPoint x: 913, endPoint y: 153, distance: 303.1
click at [913, 153] on div "Main content" at bounding box center [581, 295] width 1093 height 527
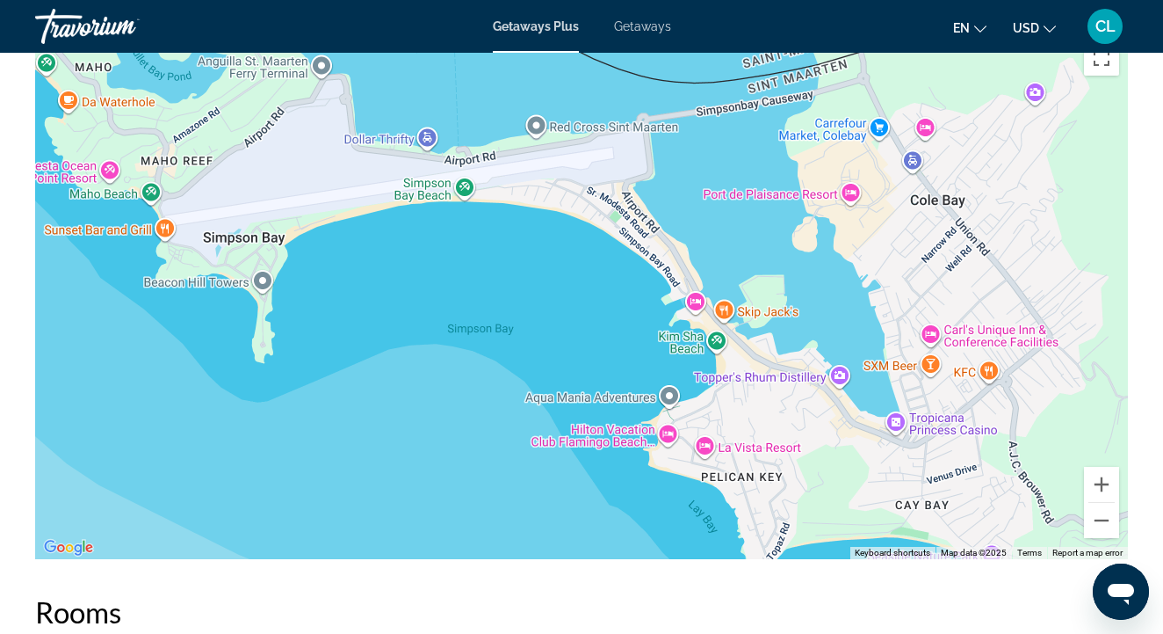
drag, startPoint x: 721, startPoint y: 212, endPoint x: 712, endPoint y: 290, distance: 78.8
click at [712, 290] on div "Main content" at bounding box center [581, 295] width 1093 height 527
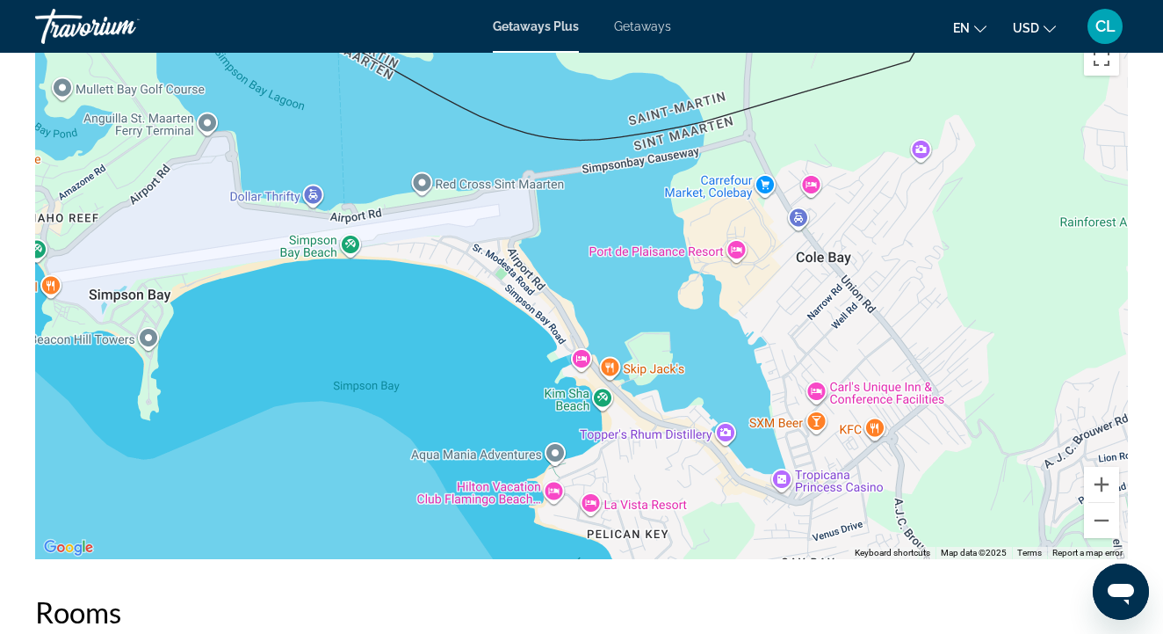
drag, startPoint x: 712, startPoint y: 293, endPoint x: 592, endPoint y: 343, distance: 129.6
click at [592, 343] on div "Main content" at bounding box center [581, 295] width 1093 height 527
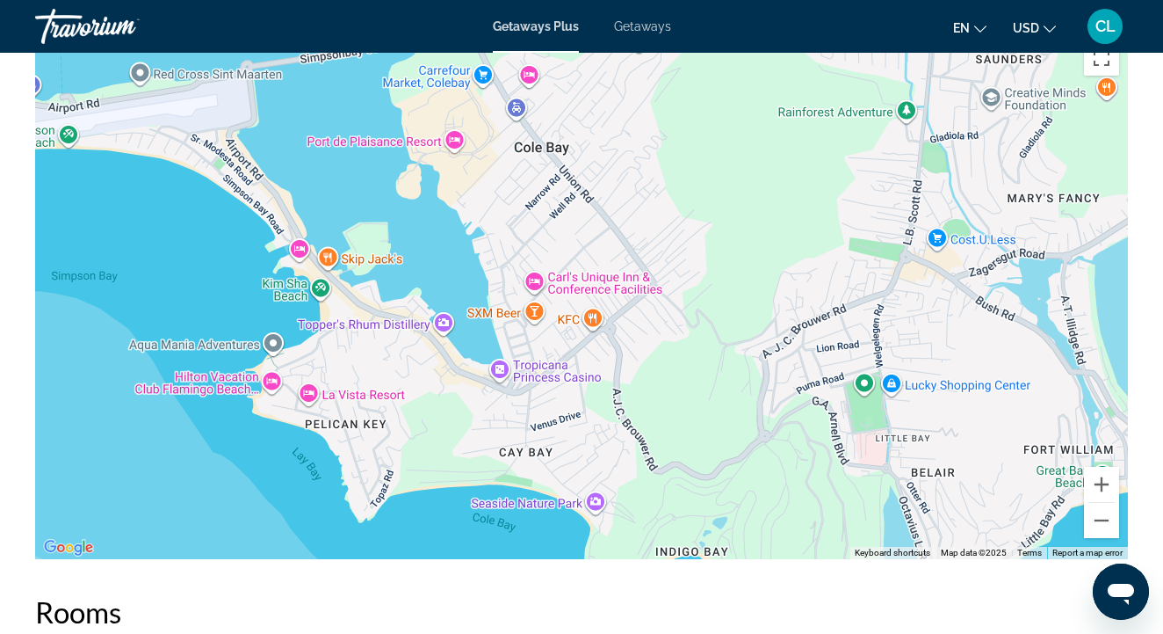
drag, startPoint x: 965, startPoint y: 355, endPoint x: 678, endPoint y: 246, distance: 306.5
click at [678, 246] on div "Main content" at bounding box center [581, 295] width 1093 height 527
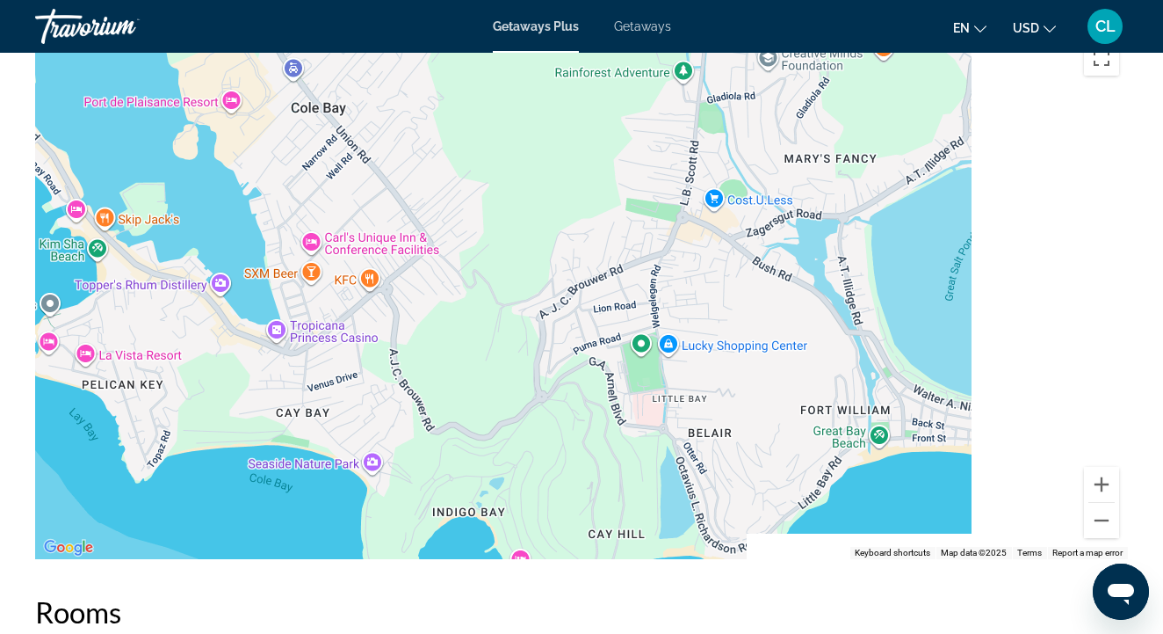
drag, startPoint x: 888, startPoint y: 296, endPoint x: 598, endPoint y: 233, distance: 295.9
click at [598, 235] on div "Main content" at bounding box center [581, 295] width 1093 height 527
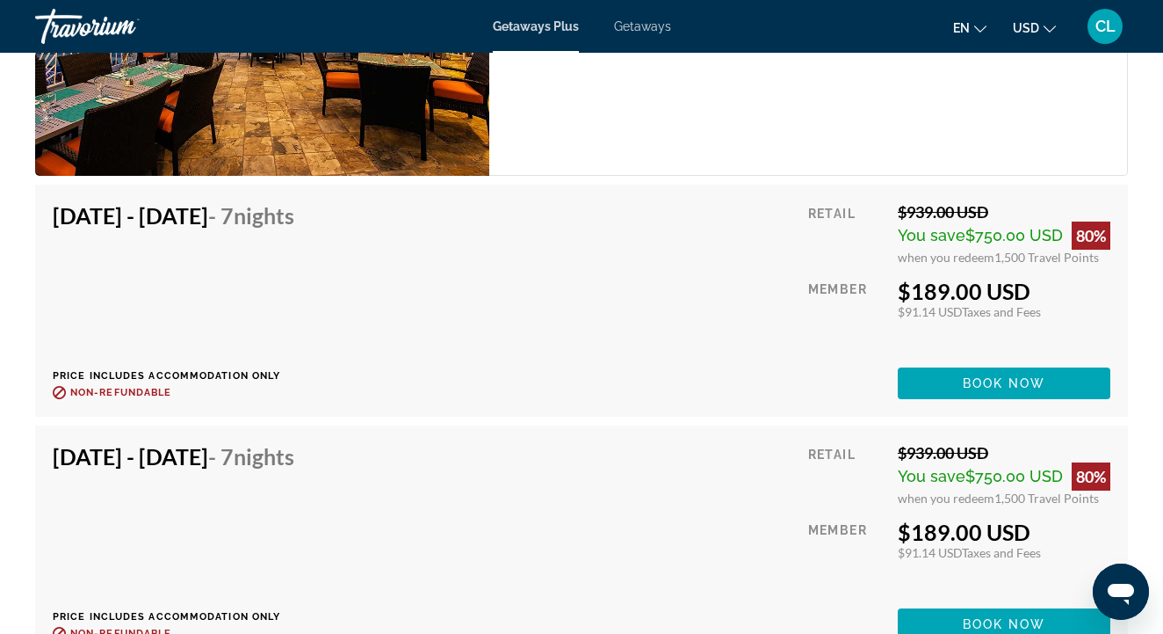
scroll to position [3255, 0]
